Goal: Navigation & Orientation: Understand site structure

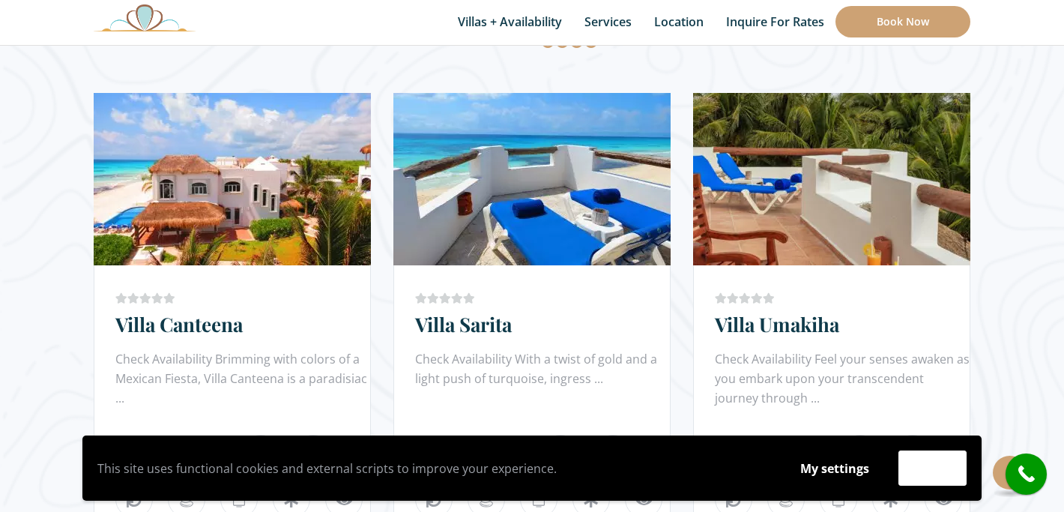
scroll to position [907, 0]
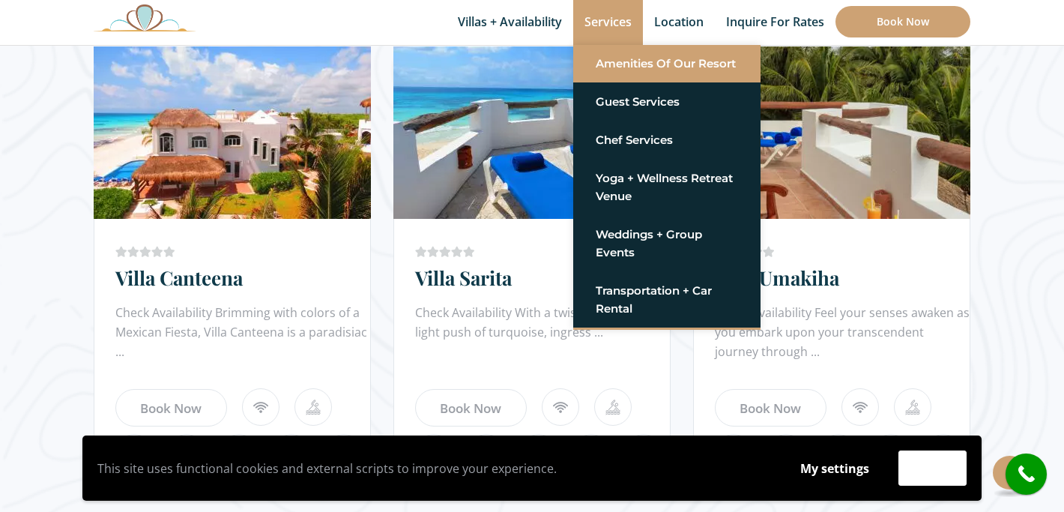
click at [617, 61] on link "Amenities of Our Resort" at bounding box center [667, 63] width 142 height 27
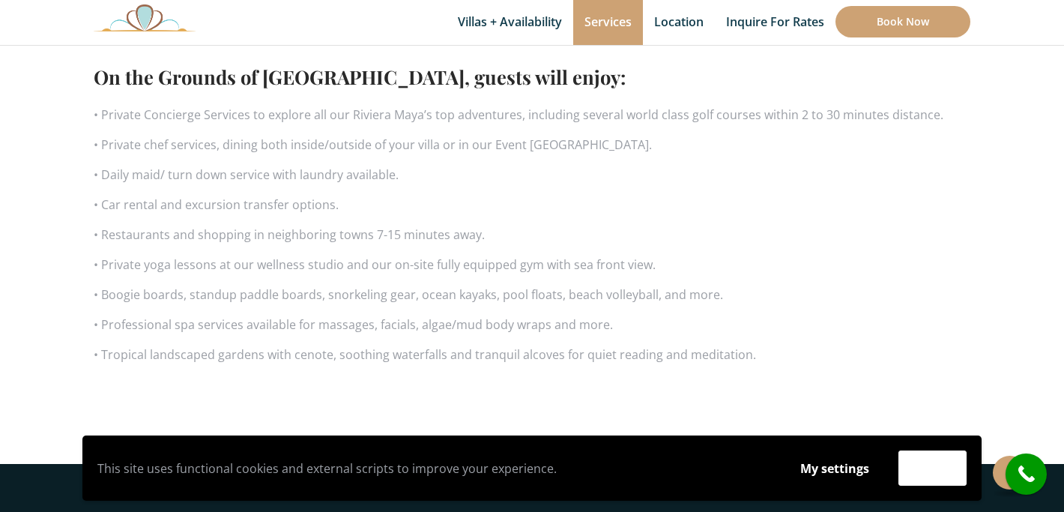
scroll to position [1041, 0]
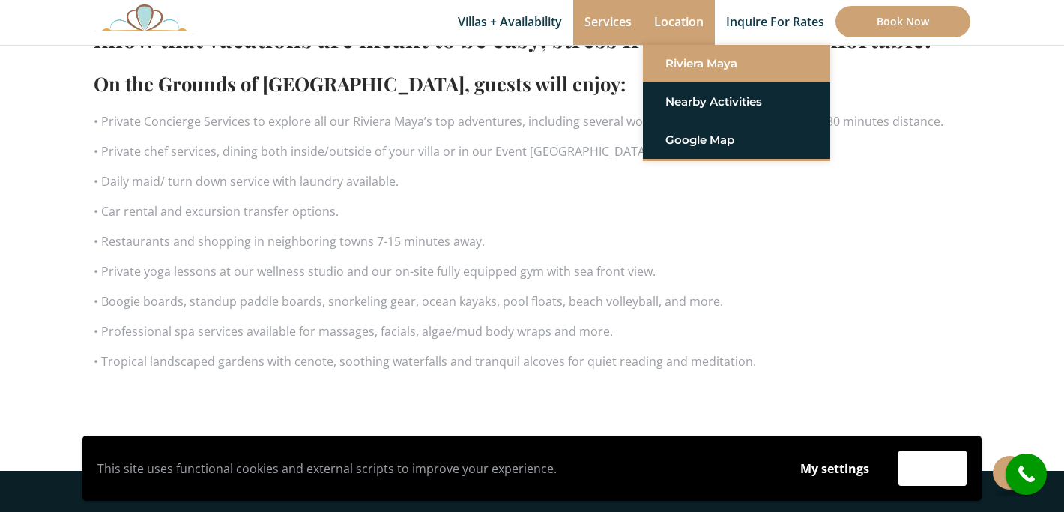
click at [686, 61] on link "Riviera Maya" at bounding box center [737, 63] width 142 height 27
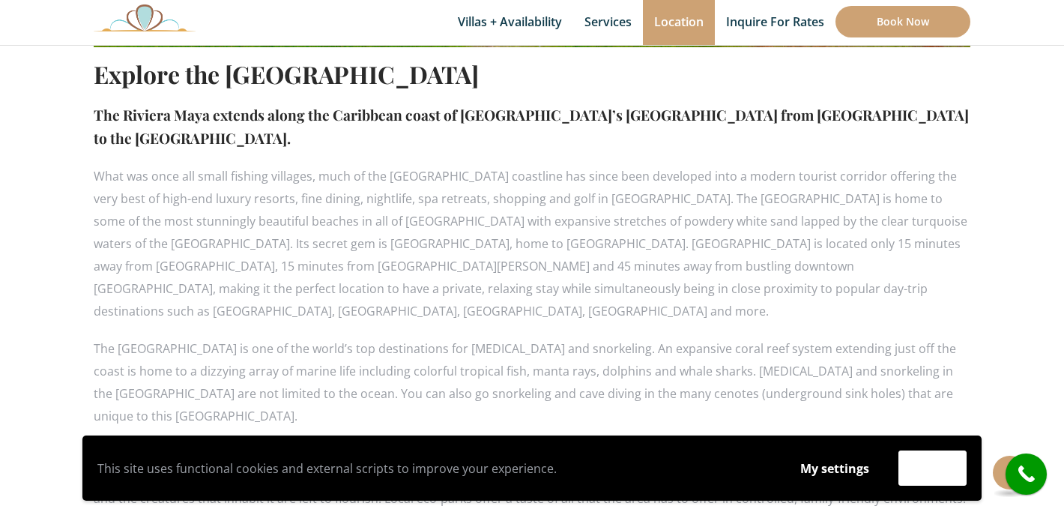
scroll to position [895, 0]
